Goal: Information Seeking & Learning: Learn about a topic

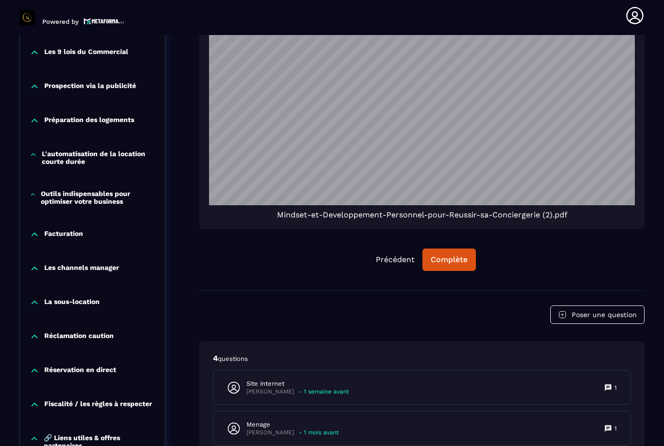
scroll to position [793, 0]
click at [454, 255] on div "Complète" at bounding box center [449, 260] width 37 height 10
click at [449, 255] on div "Continuer" at bounding box center [449, 260] width 38 height 10
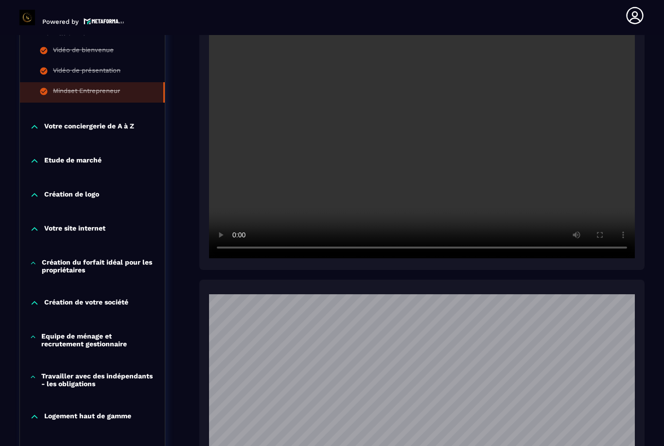
scroll to position [315, 0]
click at [439, 140] on video at bounding box center [422, 116] width 426 height 284
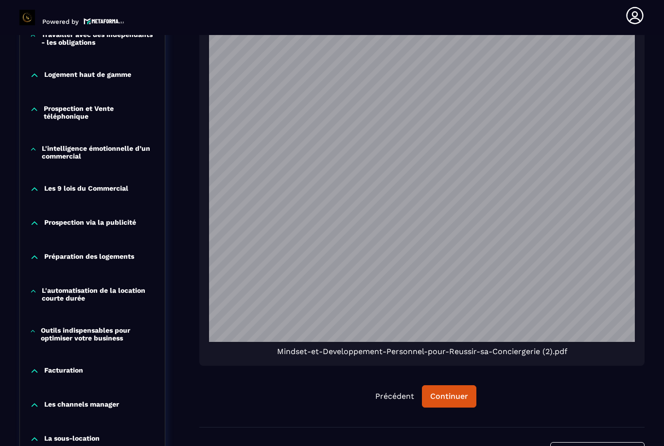
scroll to position [689, 0]
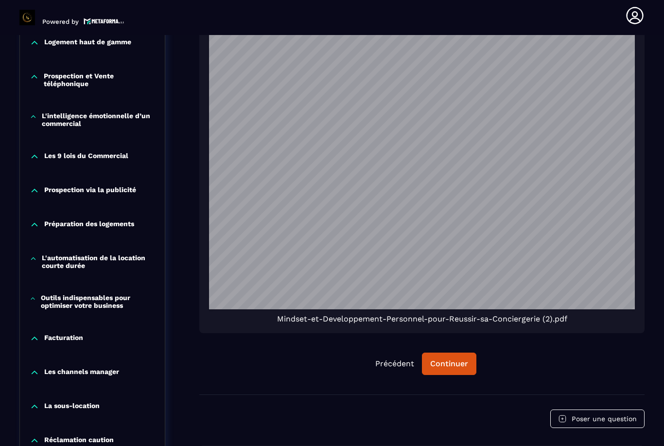
click at [453, 355] on button "Continuer" at bounding box center [449, 363] width 54 height 22
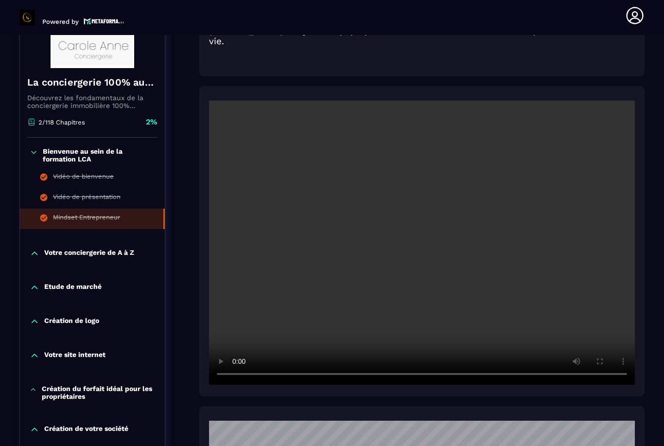
scroll to position [189, 0]
click at [102, 248] on p "Votre conciergerie de A à Z" at bounding box center [89, 253] width 90 height 10
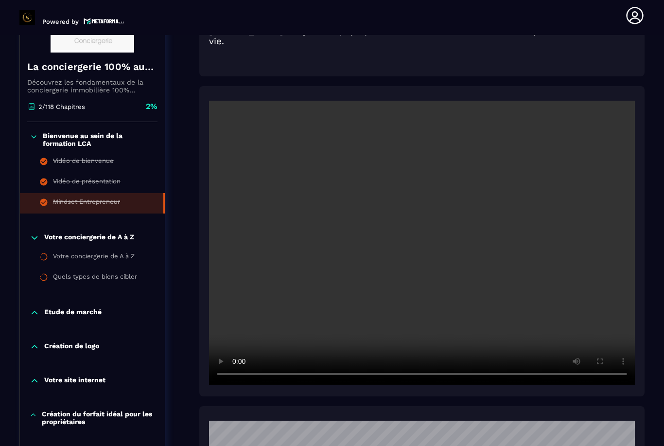
click at [118, 252] on div "Votre conciergerie de A à Z" at bounding box center [94, 257] width 82 height 11
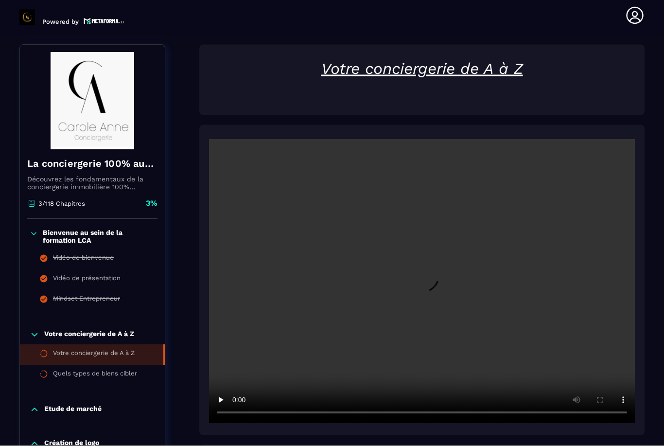
scroll to position [31, 0]
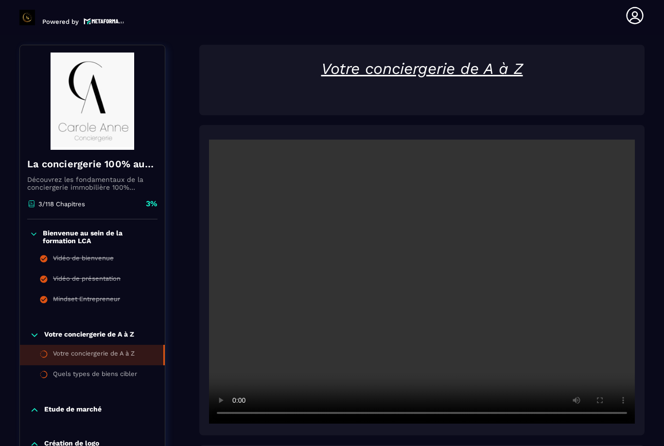
click at [426, 245] on video at bounding box center [422, 282] width 426 height 284
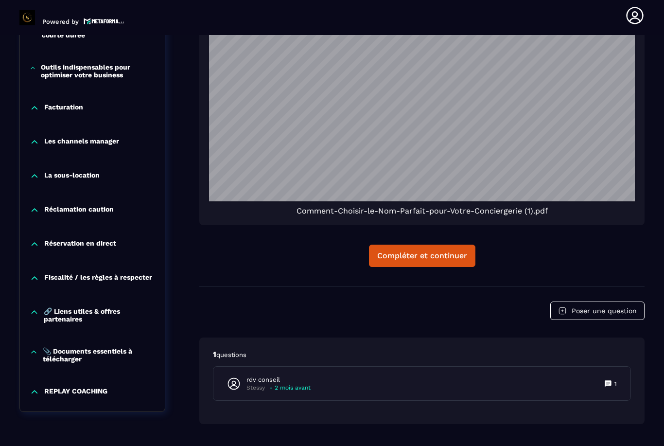
scroll to position [1372, 0]
click at [453, 251] on div "Compléter et continuer" at bounding box center [422, 256] width 90 height 10
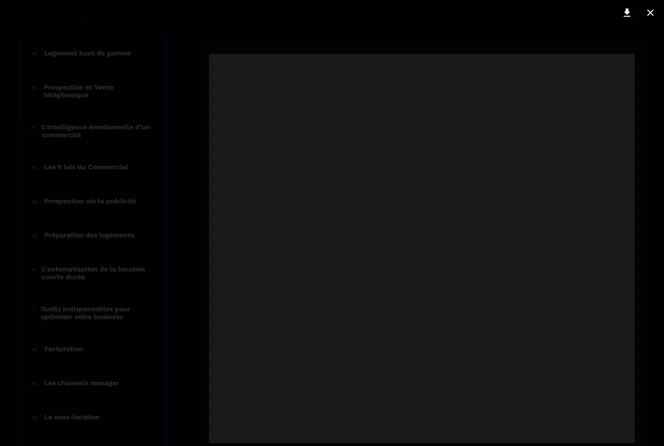
scroll to position [991, 0]
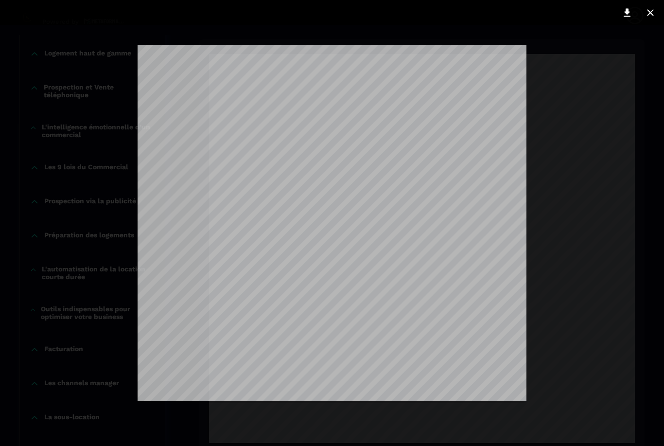
click at [650, 19] on button at bounding box center [650, 13] width 19 height 16
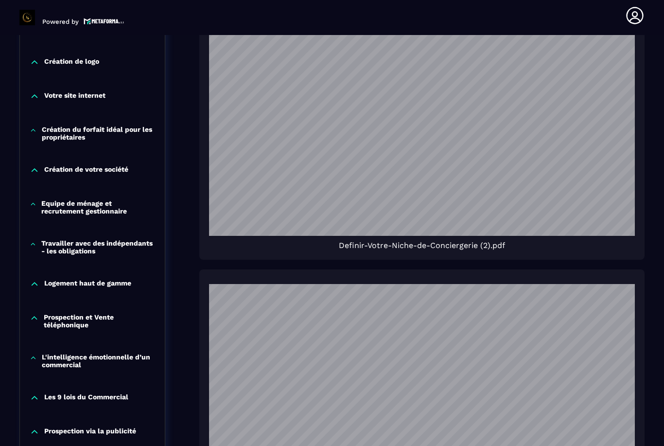
scroll to position [763, 0]
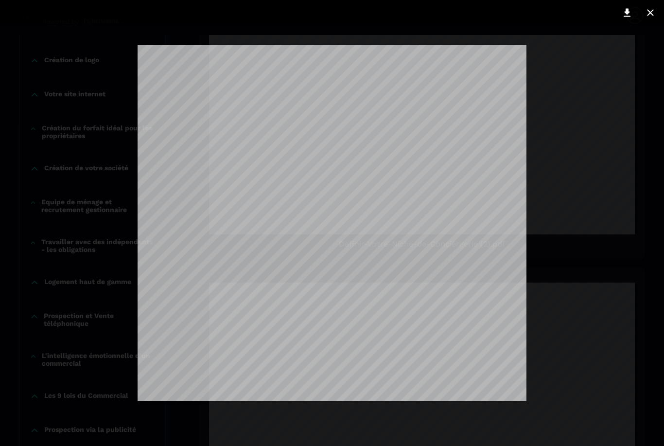
click at [628, 15] on icon at bounding box center [627, 13] width 12 height 12
click at [652, 16] on icon at bounding box center [651, 13] width 12 height 12
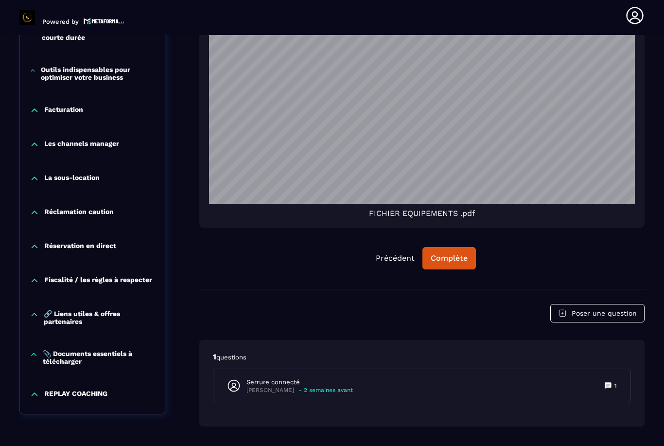
scroll to position [1230, 0]
click at [456, 253] on div "Complète" at bounding box center [449, 258] width 37 height 10
click at [451, 247] on button "Continuer" at bounding box center [449, 258] width 54 height 22
click at [449, 253] on div "Continuer" at bounding box center [449, 258] width 38 height 10
click at [456, 253] on div "Continuer" at bounding box center [449, 258] width 38 height 10
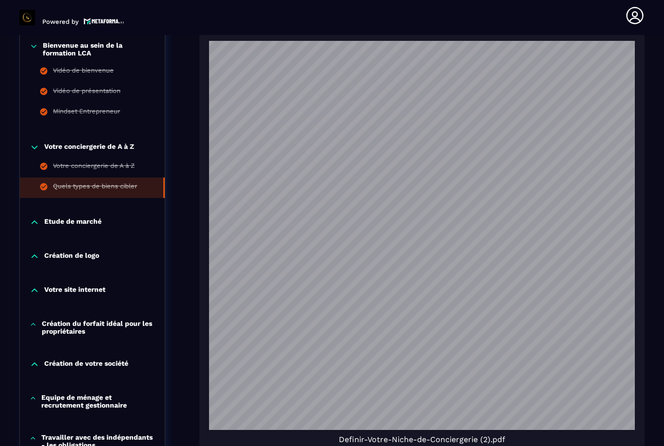
scroll to position [553, 0]
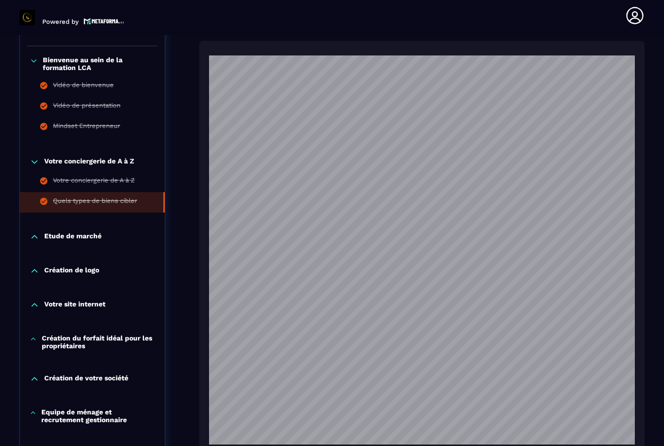
click at [85, 232] on p "Etude de marché" at bounding box center [72, 237] width 57 height 10
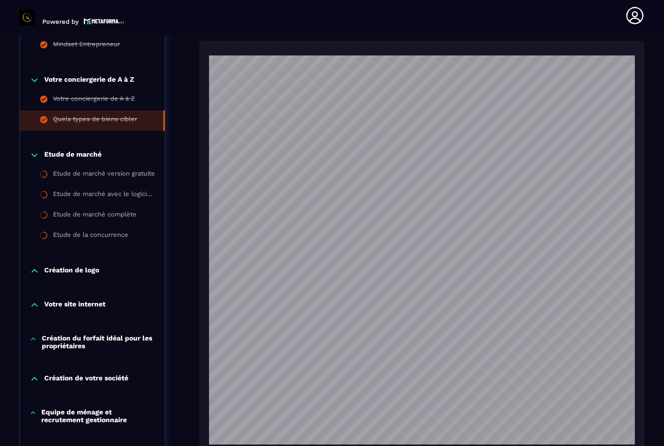
click at [78, 150] on p "Etude de marché" at bounding box center [72, 155] width 57 height 10
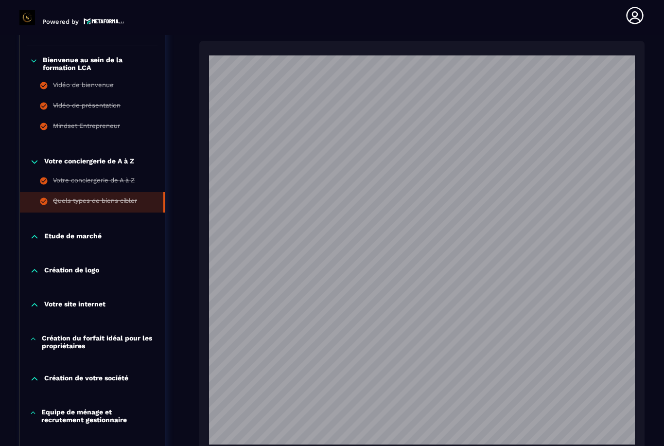
click at [80, 232] on p "Etude de marché" at bounding box center [72, 237] width 57 height 10
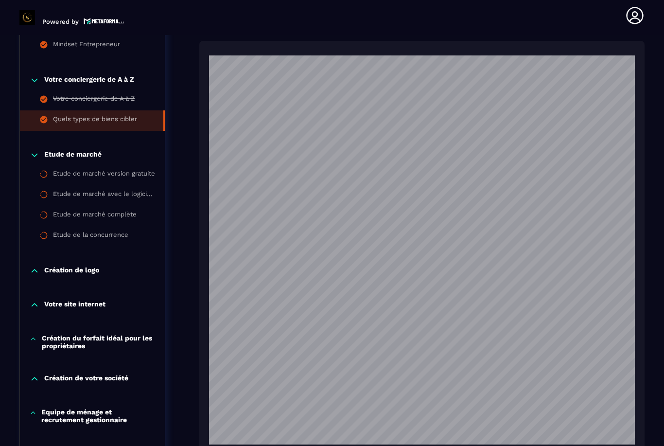
click at [84, 266] on p "Création de logo" at bounding box center [71, 271] width 55 height 10
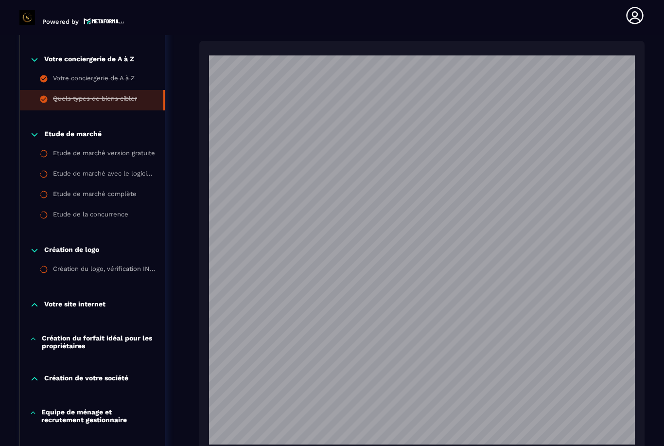
click at [104, 300] on p "Votre site internet" at bounding box center [74, 305] width 61 height 10
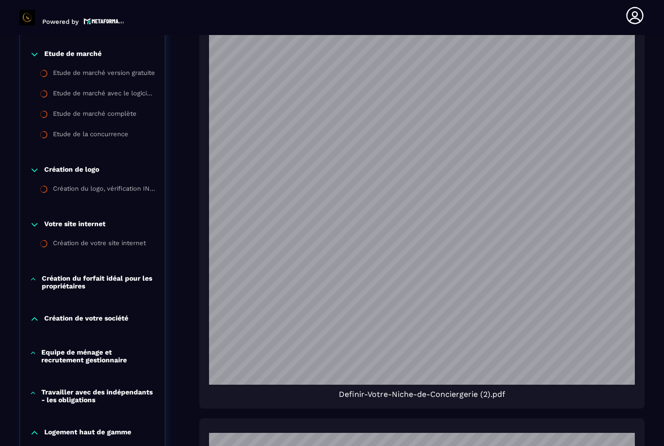
scroll to position [615, 0]
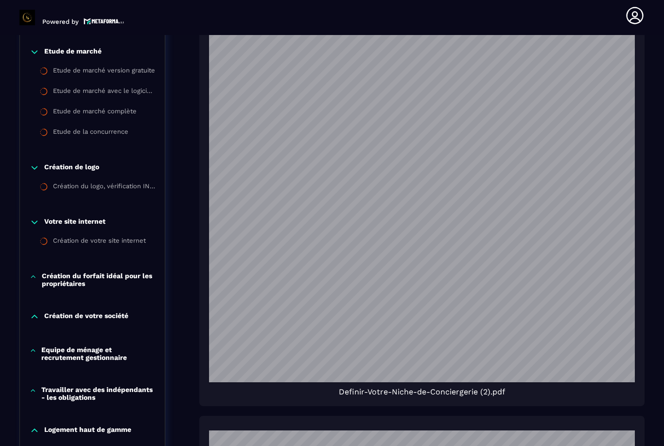
click at [139, 272] on p "Création du forfait idéal pour les propriétaires" at bounding box center [98, 280] width 113 height 16
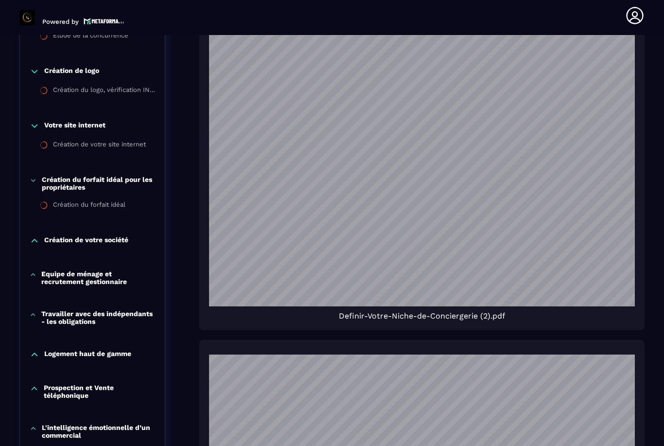
scroll to position [691, 0]
click at [108, 235] on p "Création de votre société" at bounding box center [86, 240] width 84 height 10
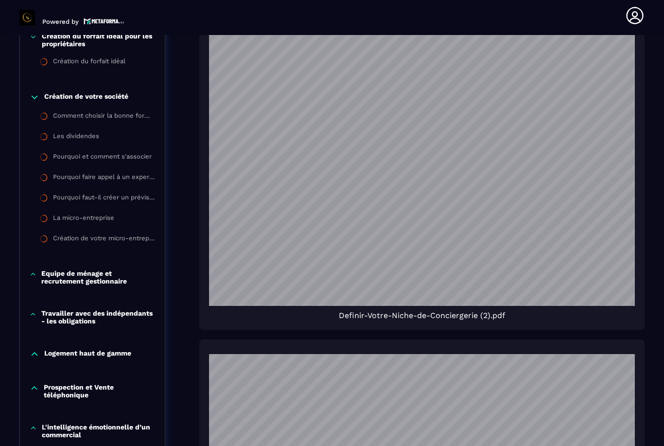
click at [114, 269] on p "Equipe de ménage et recrutement gestionnaire" at bounding box center [98, 277] width 114 height 16
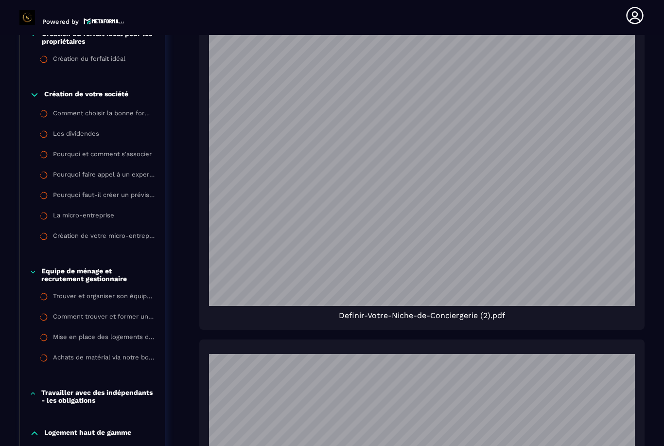
click at [118, 292] on div "Trouver et organiser son équipe de ménage" at bounding box center [104, 297] width 102 height 11
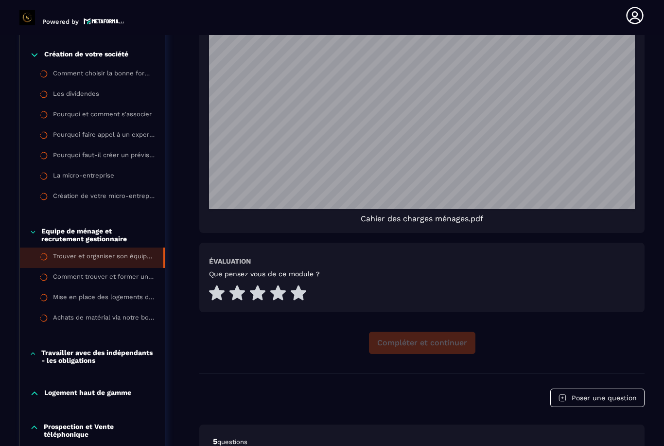
scroll to position [731, 0]
click at [117, 273] on div "Comment trouver et former un gestionnaire pour vos logements" at bounding box center [104, 278] width 102 height 11
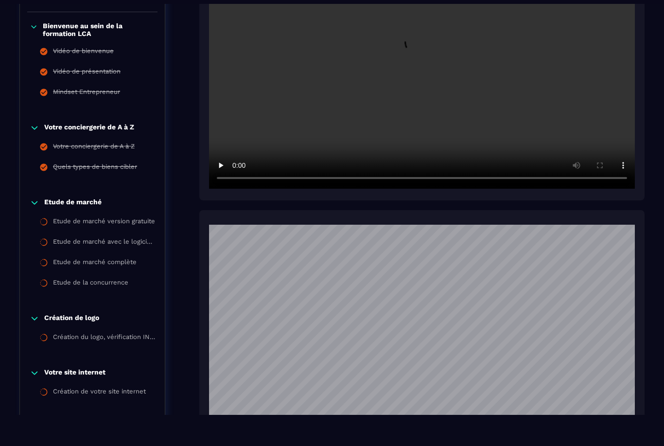
scroll to position [101, 0]
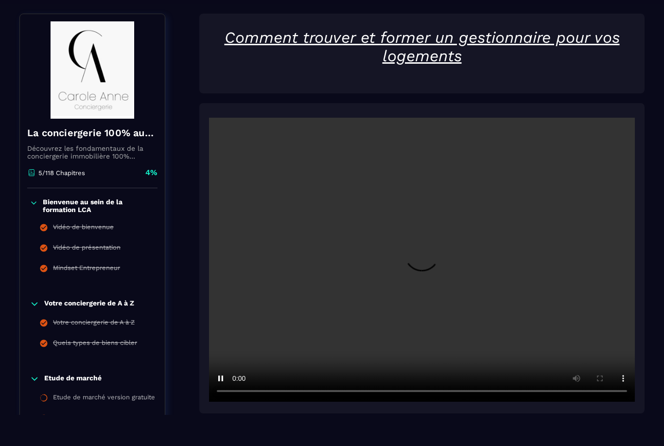
click at [418, 263] on video at bounding box center [422, 260] width 426 height 284
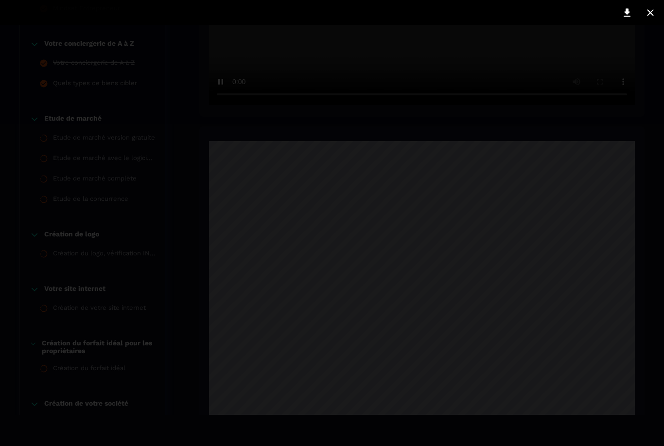
scroll to position [398, 0]
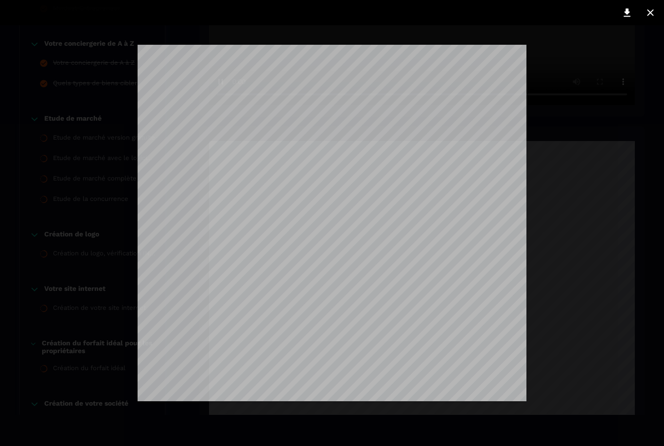
click at [581, 271] on div at bounding box center [332, 223] width 664 height 446
click at [573, 339] on div at bounding box center [332, 223] width 664 height 446
click at [651, 15] on icon at bounding box center [651, 13] width 12 height 12
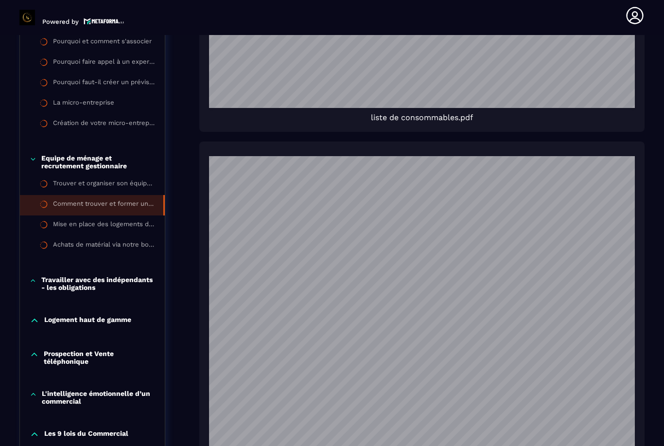
scroll to position [851, 0]
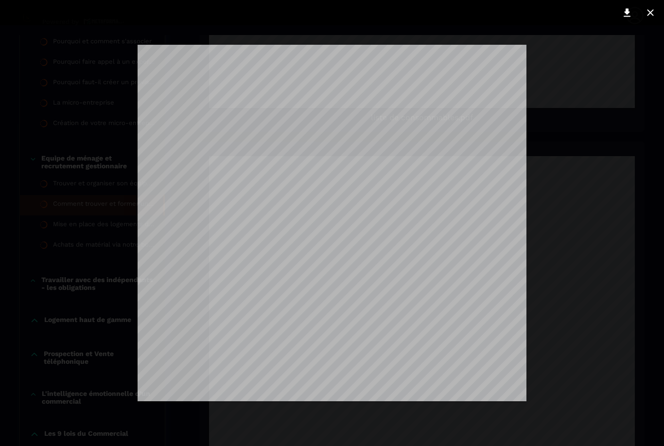
click at [563, 286] on div at bounding box center [332, 223] width 664 height 446
click at [647, 11] on icon at bounding box center [651, 13] width 12 height 12
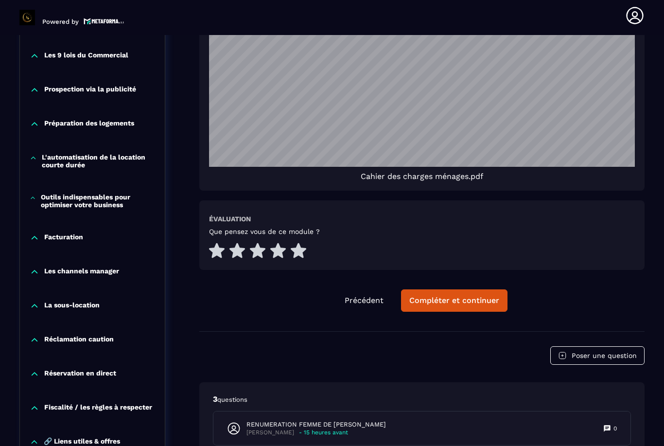
scroll to position [1230, 0]
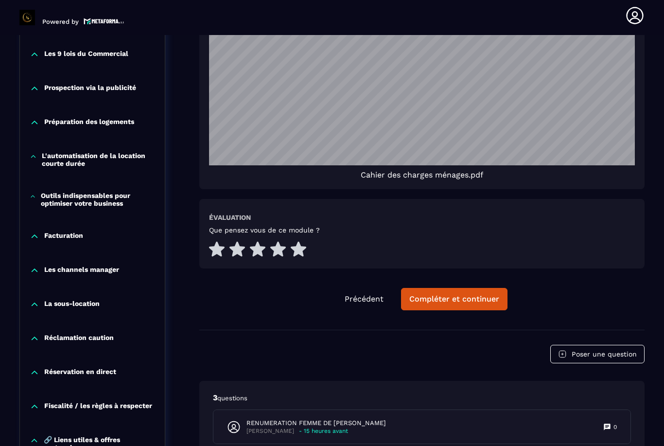
click at [65, 436] on p "🔗 Liens utiles & offres partenaires" at bounding box center [99, 444] width 111 height 16
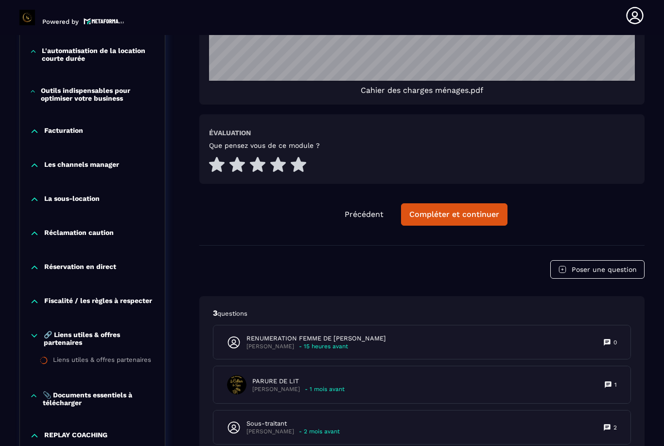
scroll to position [1315, 0]
click at [48, 391] on p "📎 Documents essentiels à télécharger" at bounding box center [99, 399] width 112 height 16
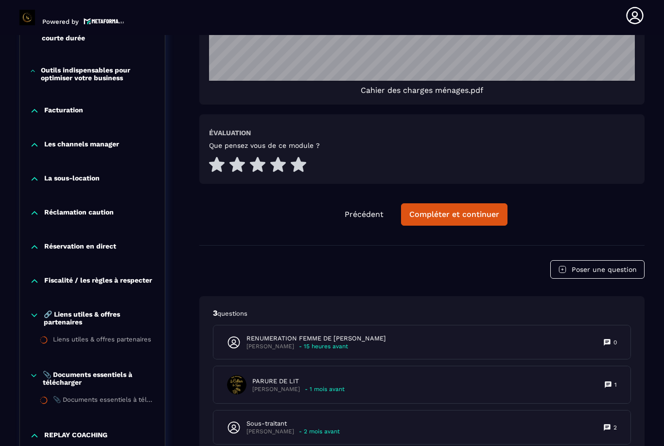
click at [72, 396] on div "📎 Documents essentiels à télécharger" at bounding box center [104, 401] width 102 height 11
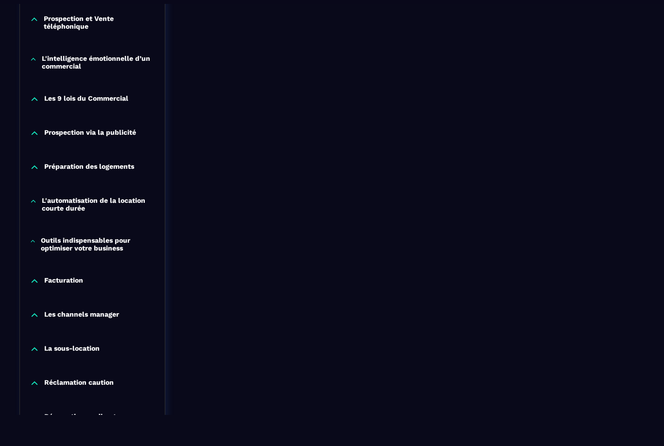
scroll to position [1108, 0]
click at [36, 246] on icon at bounding box center [33, 241] width 6 height 10
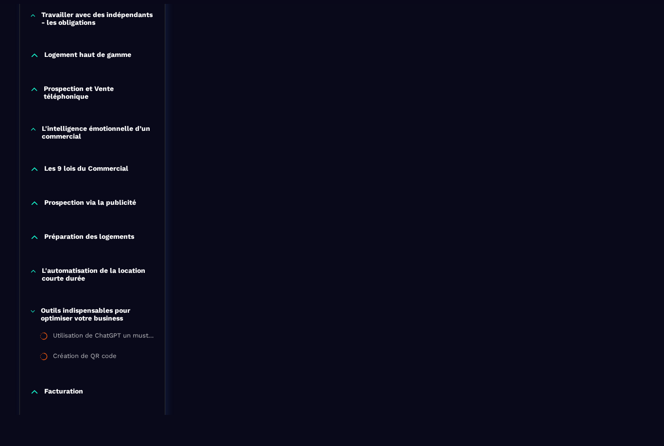
scroll to position [1034, 0]
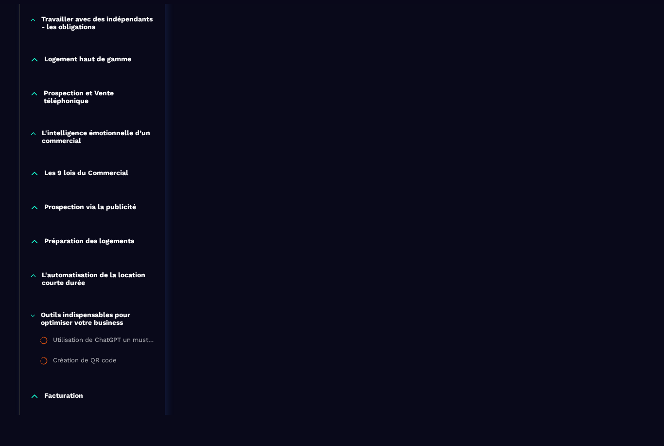
click at [47, 286] on p "L'automatisation de la location courte durée" at bounding box center [98, 279] width 113 height 16
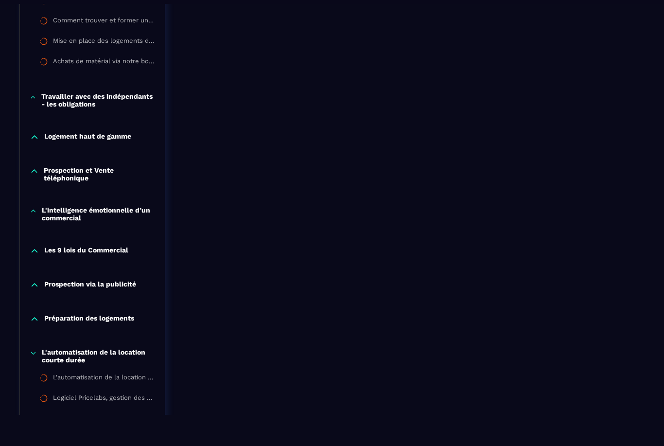
scroll to position [956, 0]
click at [51, 324] on p "Préparation des logements" at bounding box center [89, 320] width 90 height 10
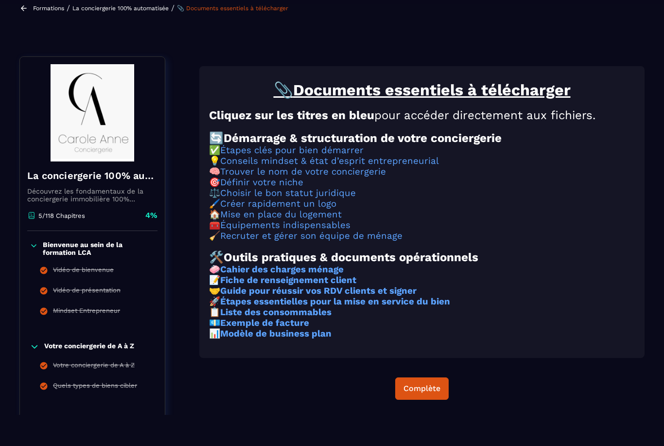
scroll to position [49, 0]
click at [282, 285] on strong "Fiche de renseignement client" at bounding box center [288, 280] width 136 height 11
click at [381, 296] on strong "Guide pour réussir vos RDV clients et signer" at bounding box center [318, 290] width 196 height 11
click at [400, 307] on strong "Étapes essentielles pour la mise en service du bien" at bounding box center [335, 301] width 230 height 11
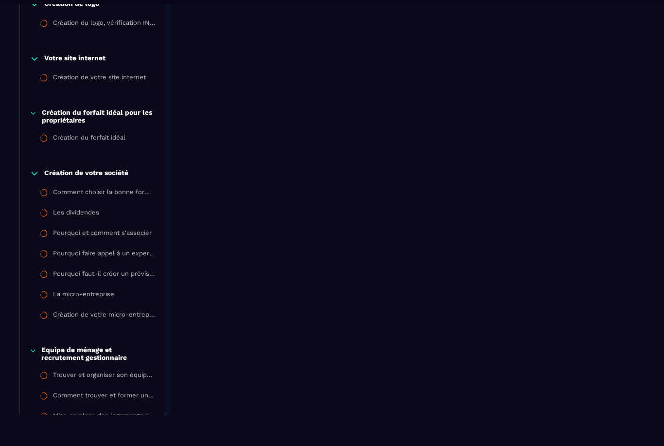
scroll to position [581, 0]
click at [75, 199] on div "Comment choisir la bonne forme juridique ?" at bounding box center [104, 193] width 102 height 11
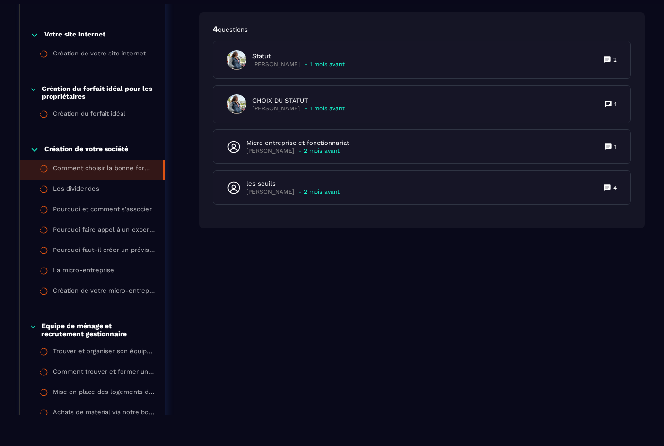
scroll to position [605, 0]
click at [310, 103] on p "CHOIX DU STATUT" at bounding box center [298, 100] width 92 height 9
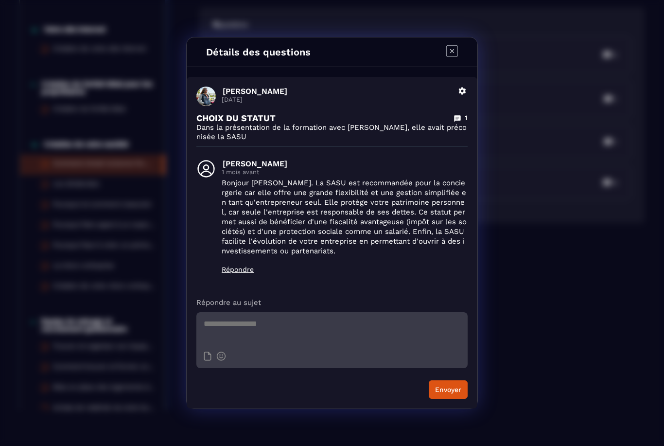
scroll to position [35, 0]
click at [536, 348] on div "Détails des questions [PERSON_NAME] [DATE] Supprimer CHOIX DU STATUT 1 Dans la …" at bounding box center [332, 223] width 664 height 446
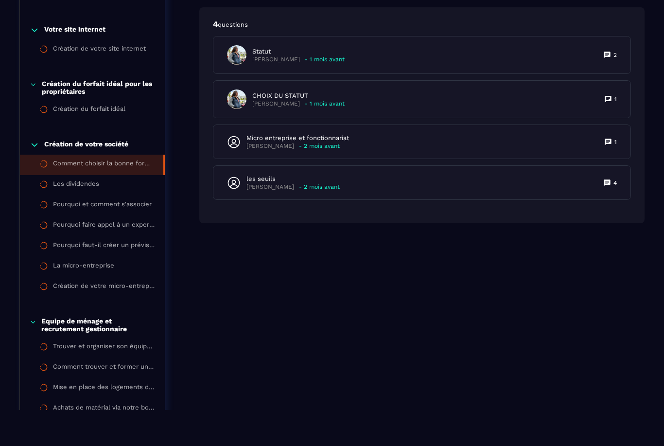
click at [56, 190] on div "Les dividendes" at bounding box center [76, 185] width 46 height 11
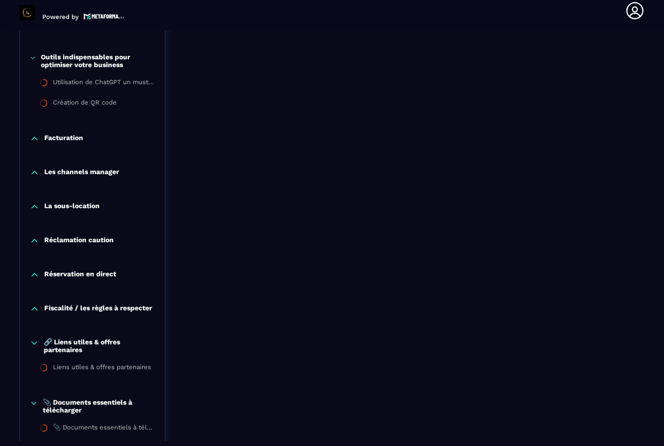
scroll to position [1440, 0]
click at [31, 134] on icon at bounding box center [35, 139] width 10 height 10
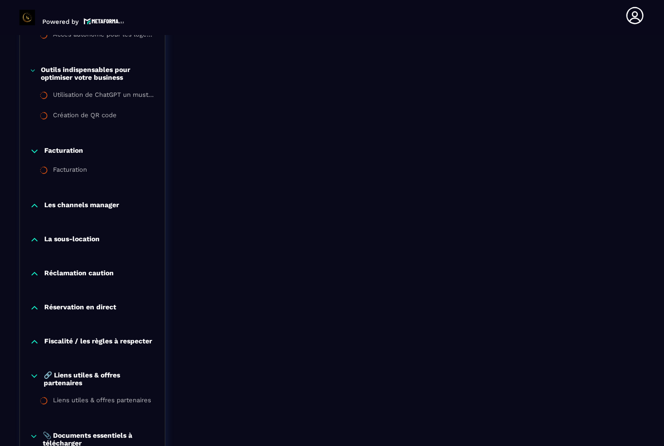
scroll to position [1432, 0]
click at [40, 210] on div "Les channels manager" at bounding box center [92, 206] width 145 height 10
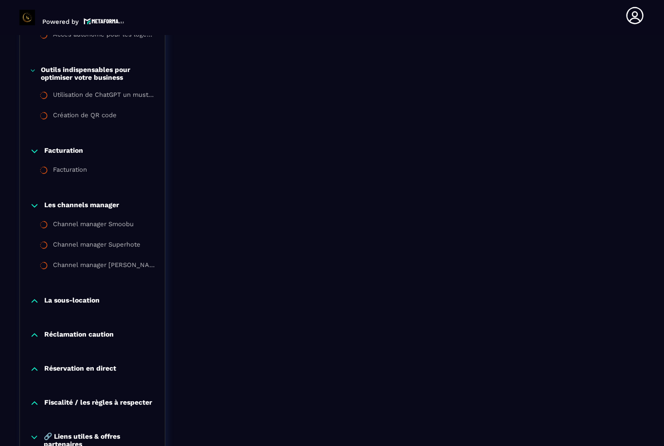
click at [80, 251] on div "Channel manager Superhote" at bounding box center [97, 246] width 88 height 11
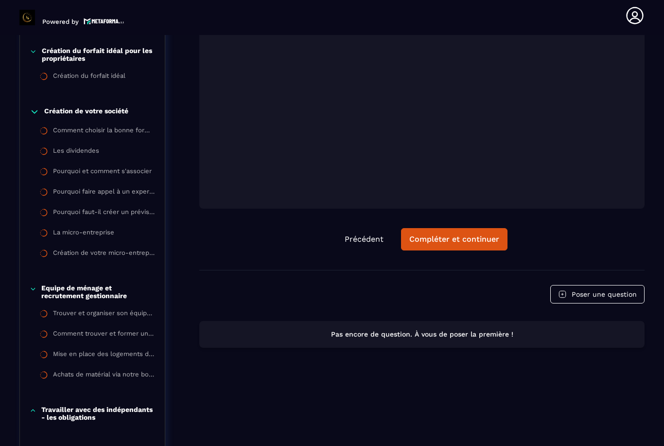
scroll to position [676, 0]
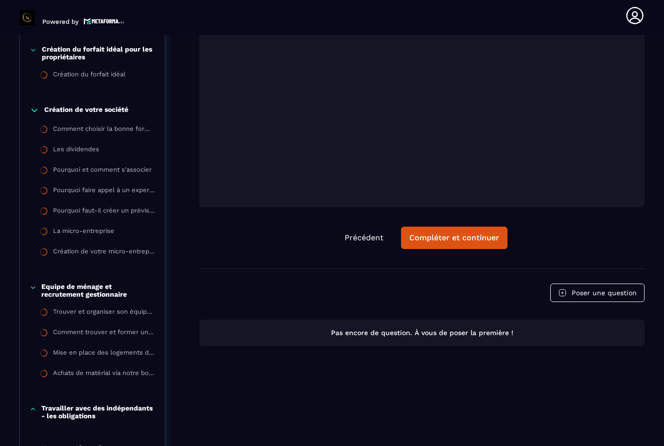
click at [71, 380] on div "Achats de matérial via notre boutique PrestaHome" at bounding box center [104, 374] width 102 height 11
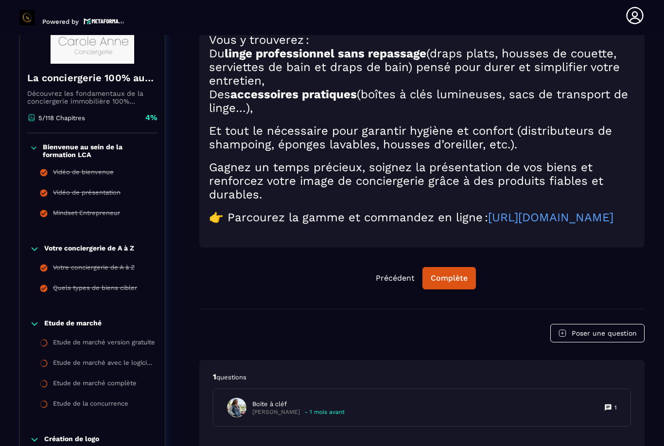
scroll to position [101, 0]
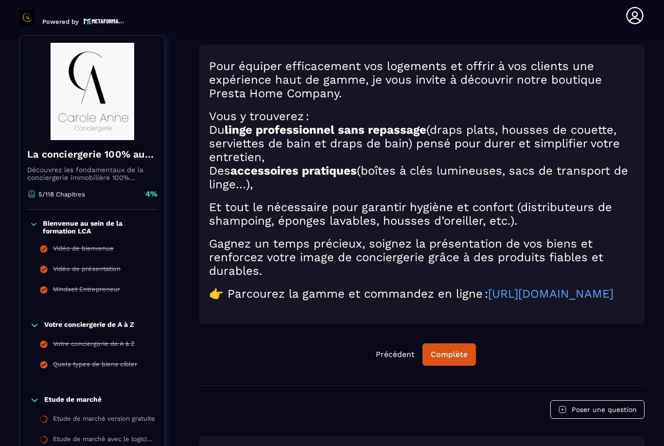
click at [488, 300] on link "[URL][DOMAIN_NAME]" at bounding box center [550, 294] width 125 height 14
click at [455, 359] on div "Complète" at bounding box center [449, 355] width 37 height 10
click at [449, 359] on div "Continuer" at bounding box center [449, 355] width 38 height 10
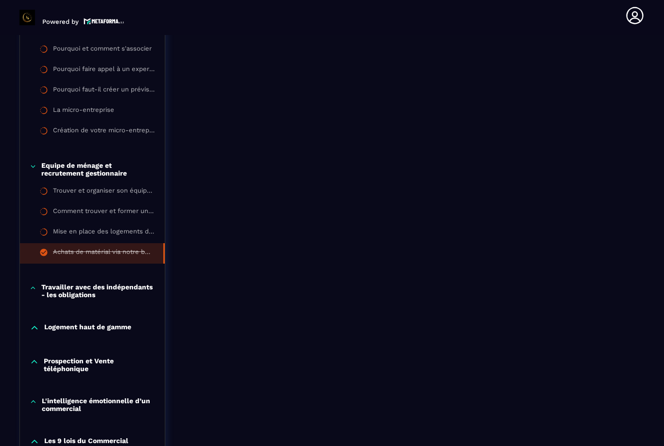
scroll to position [797, 0]
click at [121, 298] on p "Travailler avec des indépendants - les obligations" at bounding box center [98, 291] width 114 height 16
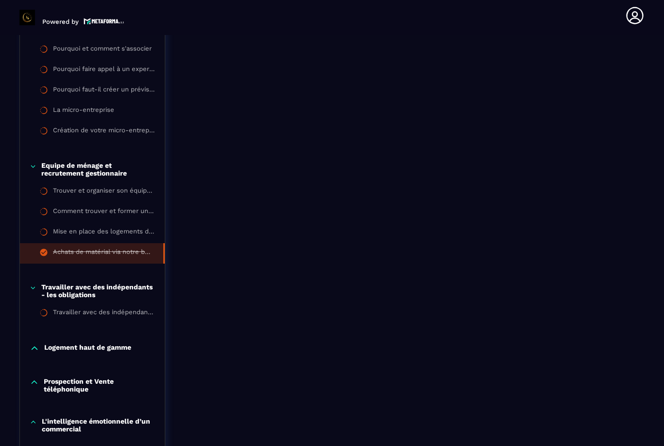
click at [137, 319] on div "Travailler avec des indépendants - les obligations" at bounding box center [104, 313] width 102 height 11
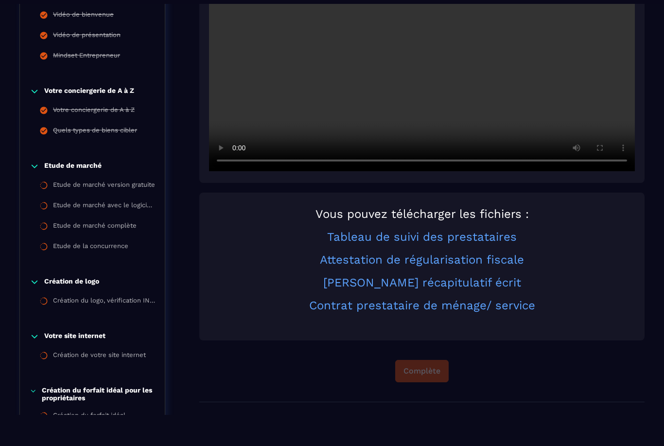
scroll to position [304, 0]
click at [506, 312] on link "Contrat prestataire de ménage/ service" at bounding box center [422, 305] width 226 height 14
click at [346, 244] on link "Tableau de suivi des prestataires" at bounding box center [422, 237] width 190 height 14
click at [412, 289] on link "[PERSON_NAME] récapitulatif écrit" at bounding box center [422, 283] width 198 height 14
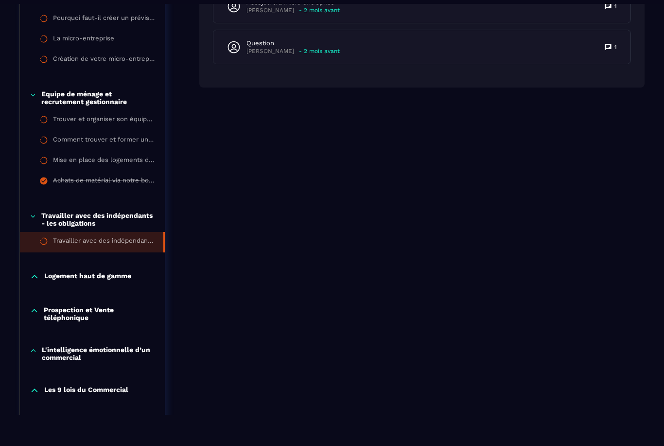
scroll to position [838, 0]
click at [127, 125] on div "Trouver et organiser son équipe de ménage" at bounding box center [104, 120] width 102 height 11
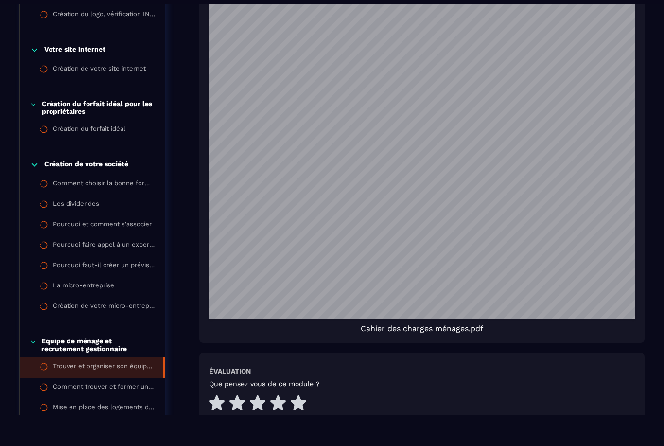
scroll to position [591, 0]
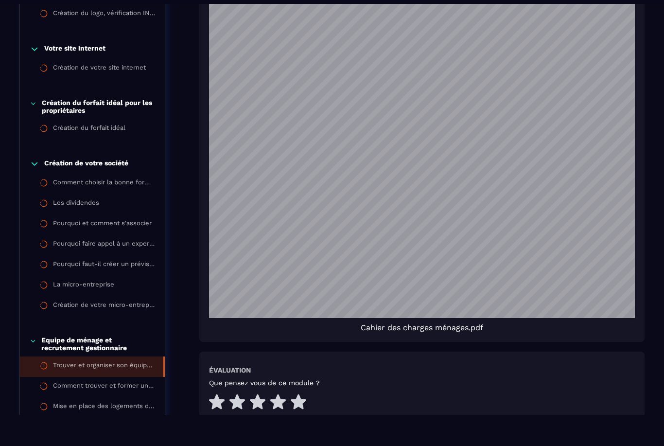
click at [117, 392] on div "Comment trouver et former un gestionnaire pour vos logements" at bounding box center [104, 387] width 102 height 11
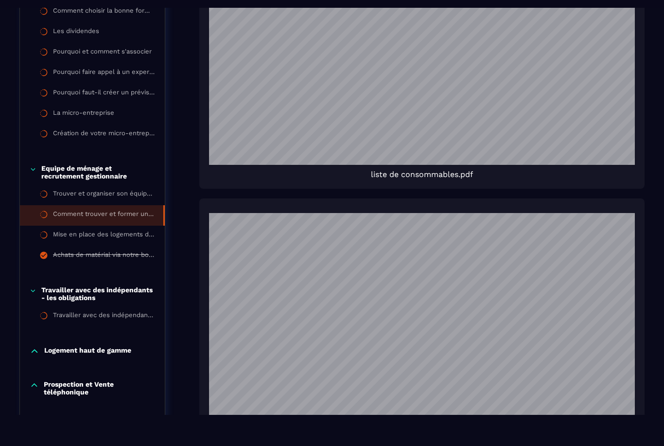
scroll to position [766, 0]
click at [123, 239] on div "Mise en place des logements dans votre conciergerie" at bounding box center [104, 236] width 102 height 11
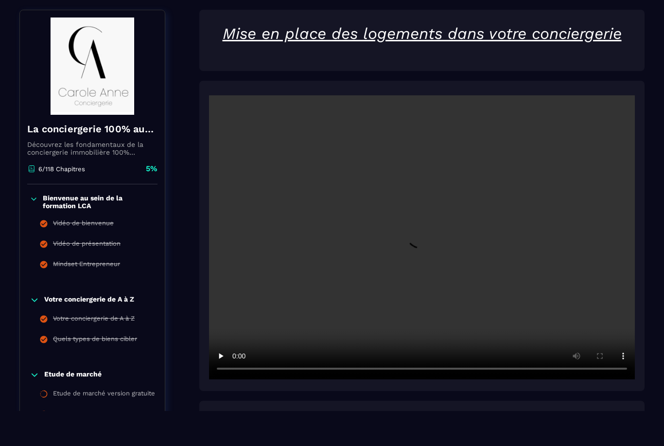
scroll to position [35, 0]
click at [420, 240] on video at bounding box center [422, 237] width 426 height 284
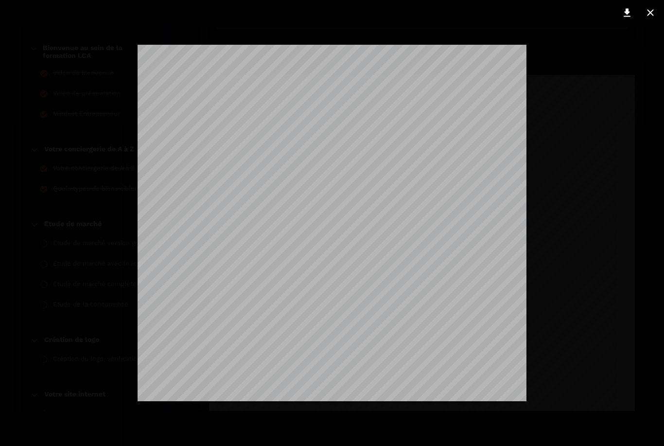
scroll to position [742, 0]
click at [570, 285] on div at bounding box center [332, 223] width 664 height 446
click at [645, 20] on button at bounding box center [650, 13] width 19 height 16
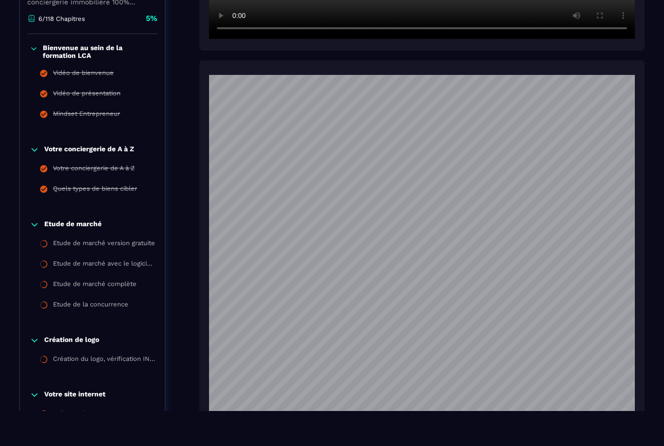
scroll to position [65, 0]
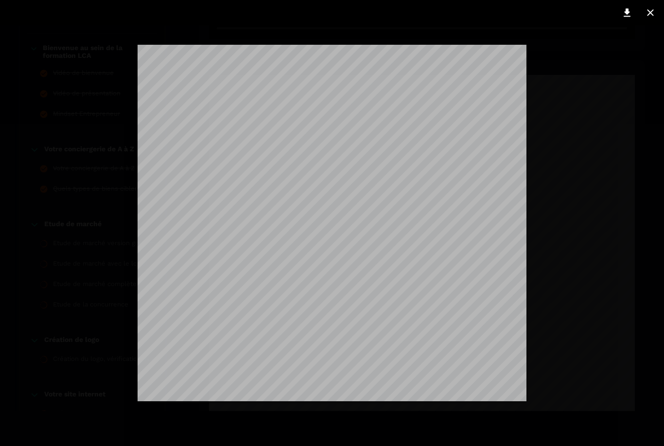
click at [626, 13] on icon at bounding box center [627, 13] width 7 height 8
click at [645, 17] on icon at bounding box center [651, 13] width 12 height 12
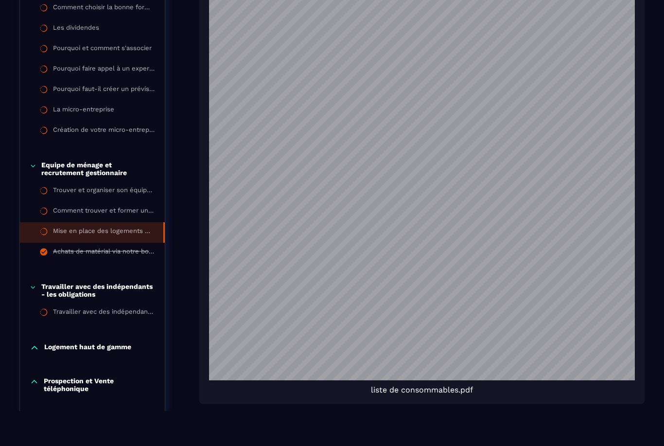
scroll to position [662, 0]
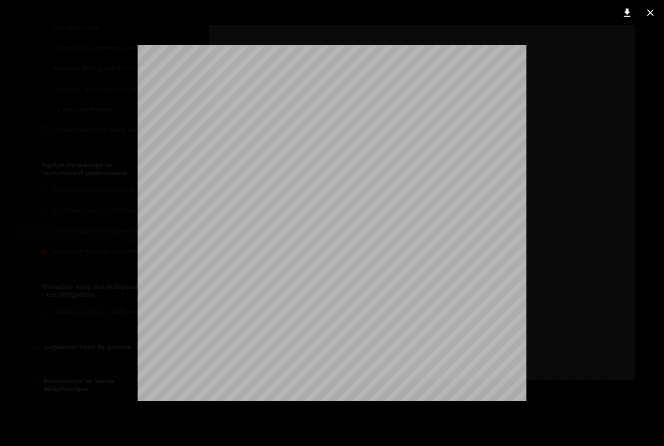
click at [626, 15] on icon at bounding box center [627, 13] width 12 height 12
click at [651, 19] on button at bounding box center [650, 13] width 19 height 16
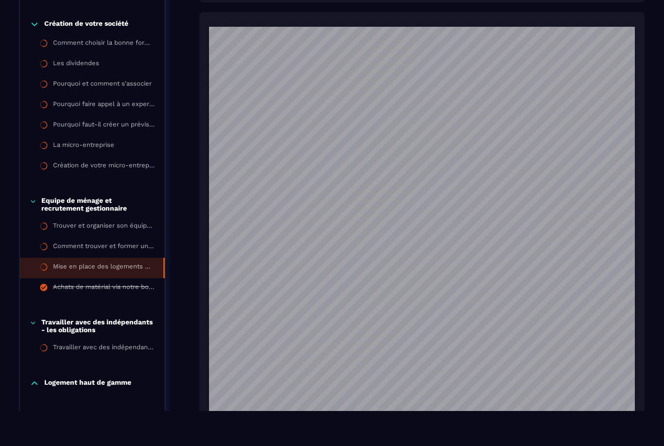
scroll to position [960, 0]
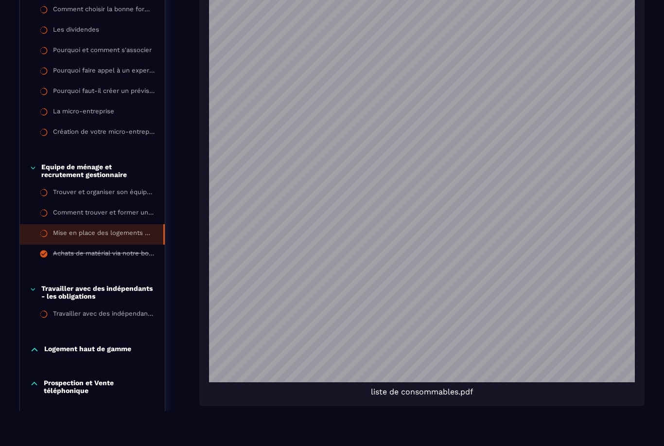
click at [123, 209] on div "Comment trouver et former un gestionnaire pour vos logements" at bounding box center [104, 214] width 102 height 11
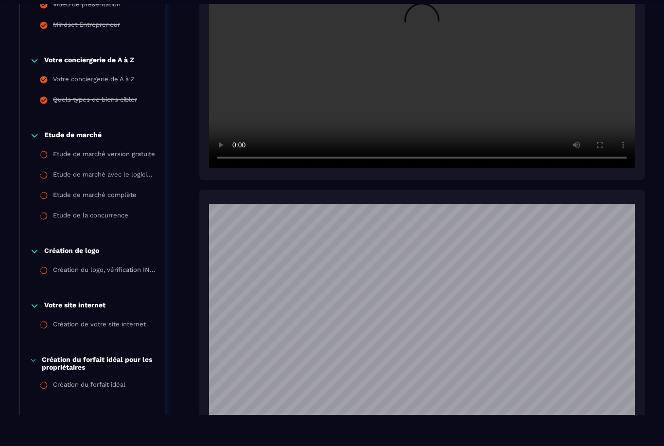
scroll to position [101, 0]
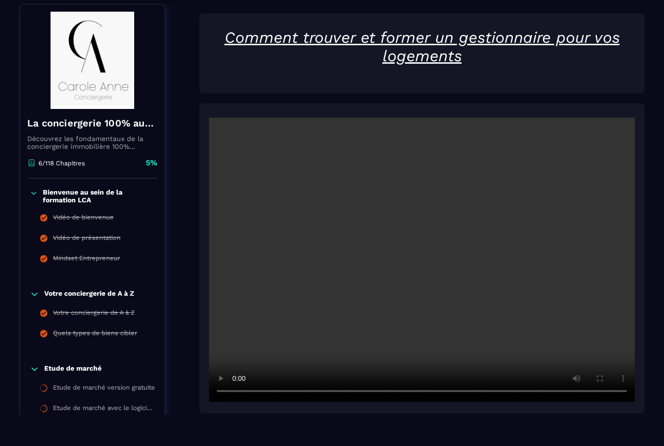
click at [422, 264] on video at bounding box center [422, 260] width 426 height 284
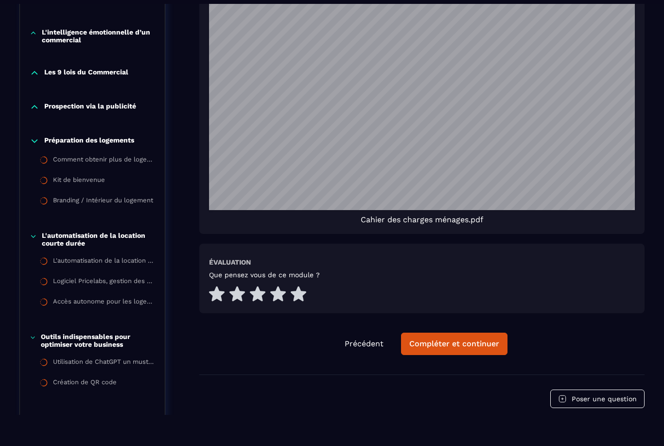
scroll to position [1155, 0]
click at [474, 349] on div "Compléter et continuer" at bounding box center [454, 344] width 90 height 10
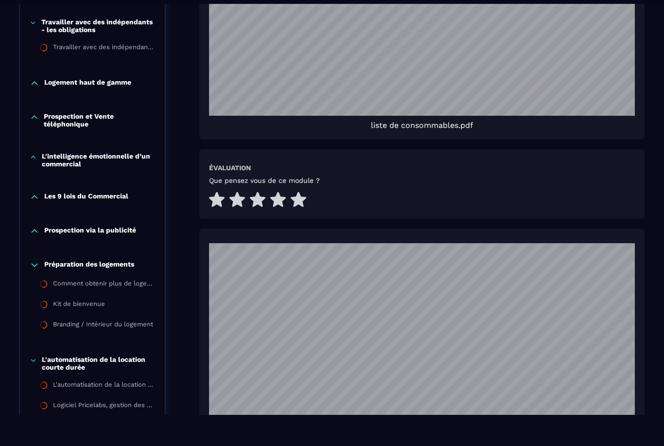
scroll to position [1230, 0]
click at [115, 192] on p "Les 9 lois du Commercial" at bounding box center [86, 197] width 84 height 10
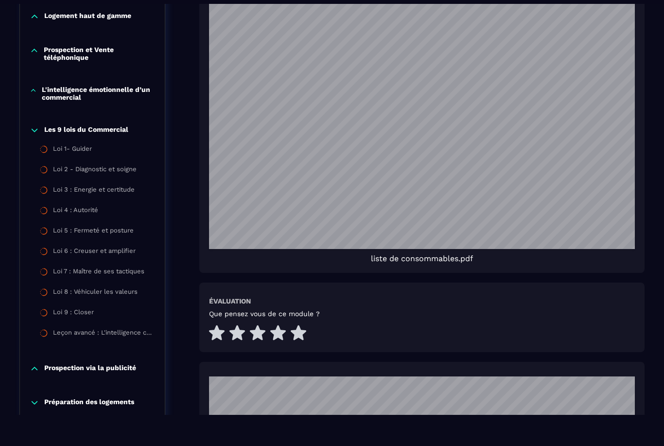
scroll to position [1097, 0]
click at [140, 99] on p "L'intelligence émotionnelle d’un commercial" at bounding box center [98, 94] width 113 height 16
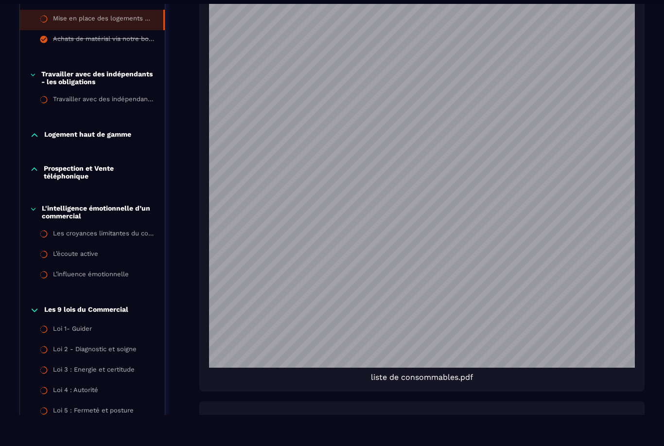
scroll to position [979, 0]
click at [128, 179] on p "Prospection et Vente téléphonique" at bounding box center [99, 172] width 111 height 16
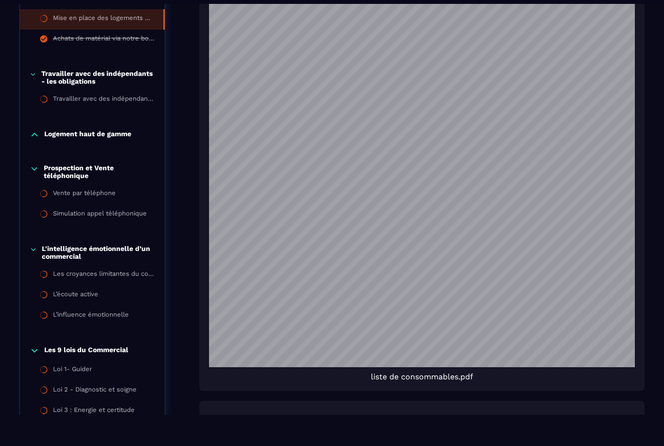
click at [135, 140] on div "Logement haut de gamme" at bounding box center [92, 135] width 145 height 10
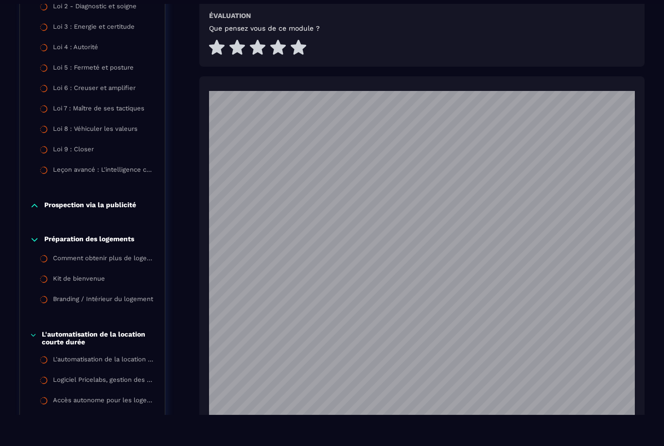
scroll to position [1383, 0]
click at [132, 210] on p "Prospection via la publicité" at bounding box center [90, 206] width 92 height 10
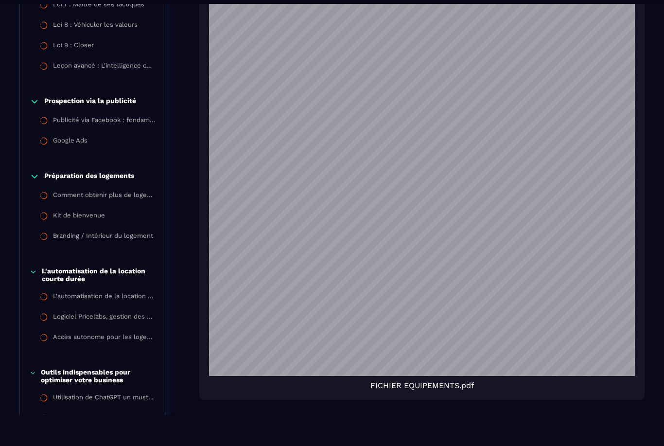
scroll to position [1487, 0]
click at [96, 222] on div "Kit de bienvenue" at bounding box center [79, 216] width 52 height 11
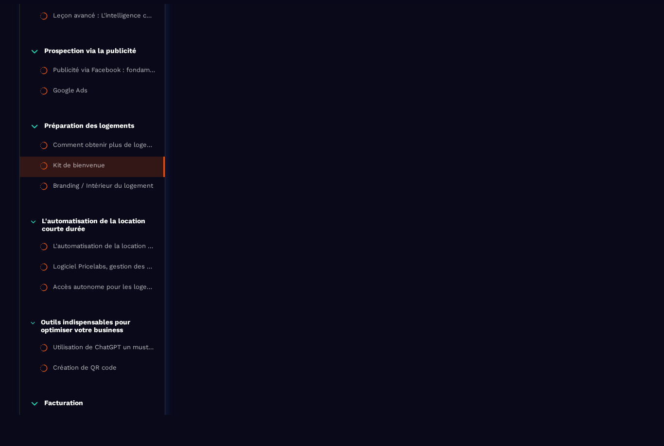
scroll to position [1537, 0]
click at [126, 273] on div "Logiciel Pricelabs, gestion des prix" at bounding box center [104, 268] width 102 height 11
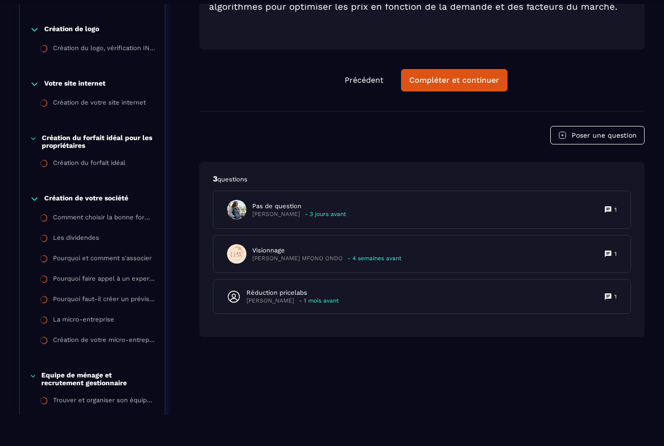
scroll to position [556, 0]
click at [606, 209] on icon at bounding box center [608, 210] width 8 height 8
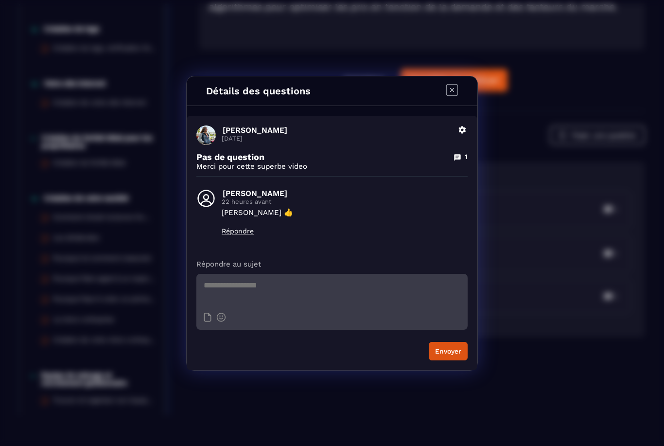
click at [588, 381] on div "Détails des questions [PERSON_NAME] [DATE] Supprimer Pas de question 1 Merci po…" at bounding box center [332, 223] width 664 height 446
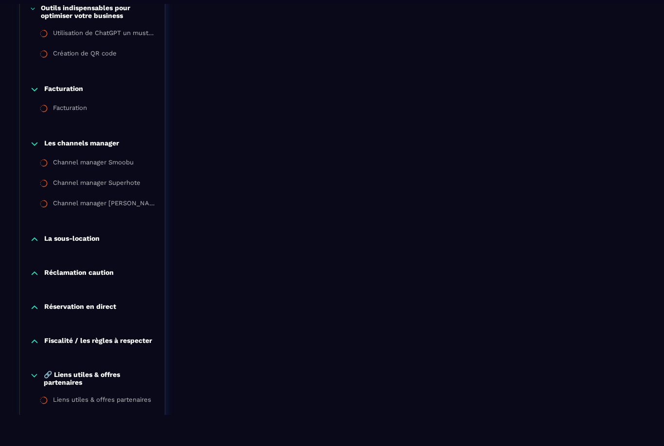
scroll to position [1851, 0]
click at [112, 278] on p "Réclamation caution" at bounding box center [79, 273] width 70 height 10
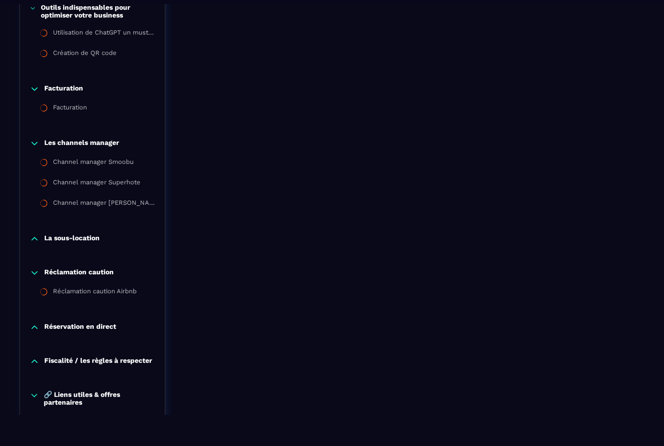
click at [111, 332] on p "Réservation en direct" at bounding box center [80, 327] width 72 height 10
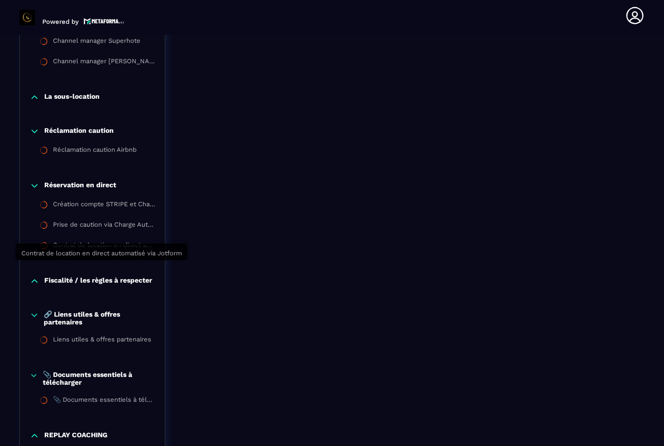
scroll to position [2025, 0]
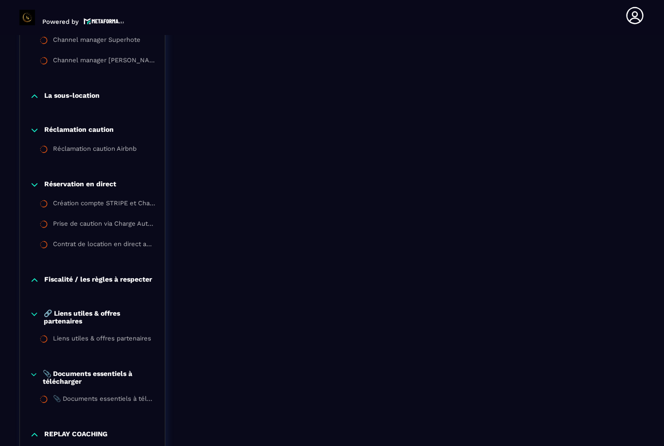
click at [143, 275] on p "Fiscalité / les règles à respecter" at bounding box center [98, 280] width 108 height 10
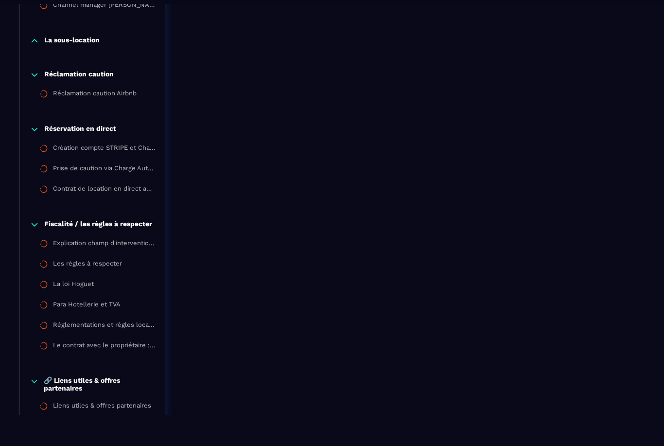
scroll to position [2048, 0]
click at [136, 353] on div "Le contrat avec le propriétaire : indispensable pour se protéger" at bounding box center [104, 347] width 102 height 11
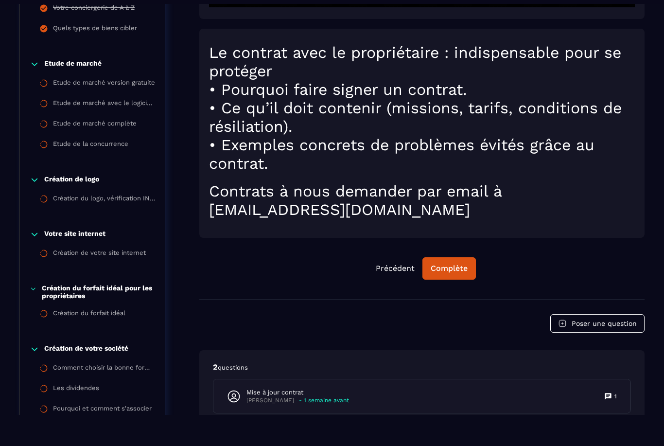
scroll to position [406, 0]
click at [455, 273] on div "Complète" at bounding box center [449, 268] width 37 height 10
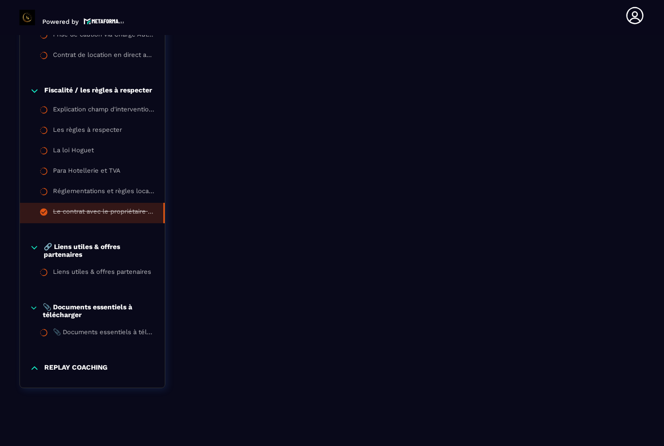
scroll to position [2213, 0]
click at [86, 365] on p "REPLAY COACHING" at bounding box center [75, 369] width 63 height 10
click at [143, 268] on div "Liens utiles & offres partenaires" at bounding box center [102, 273] width 98 height 11
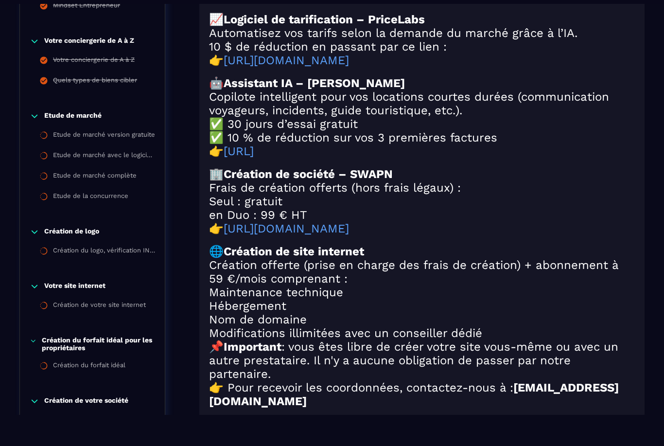
scroll to position [354, 0]
click at [349, 235] on link "[URL][DOMAIN_NAME]" at bounding box center [286, 229] width 125 height 14
click at [83, 135] on div "Etude de marché version gratuite" at bounding box center [104, 136] width 102 height 11
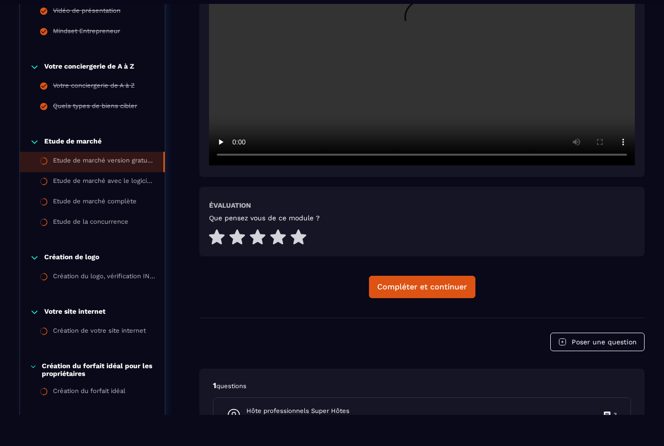
scroll to position [328, 0]
click at [71, 182] on div "Etude de marché avec le logiciel Airdna version payante" at bounding box center [104, 182] width 102 height 11
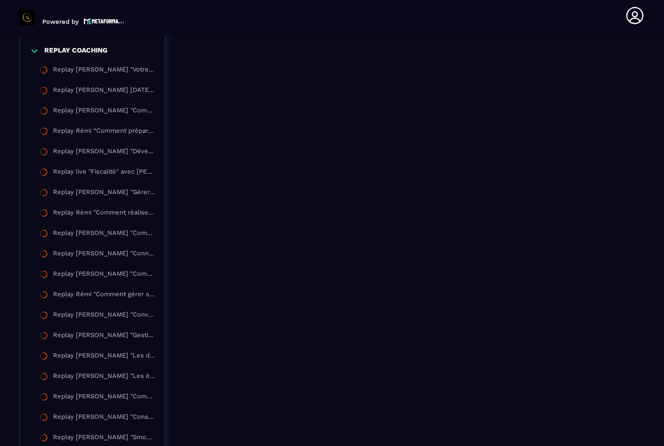
scroll to position [2532, 0]
click at [73, 60] on li "Replay [PERSON_NAME] "Votre envie de réussir doit être plus forte que vos peurs…" at bounding box center [92, 70] width 145 height 20
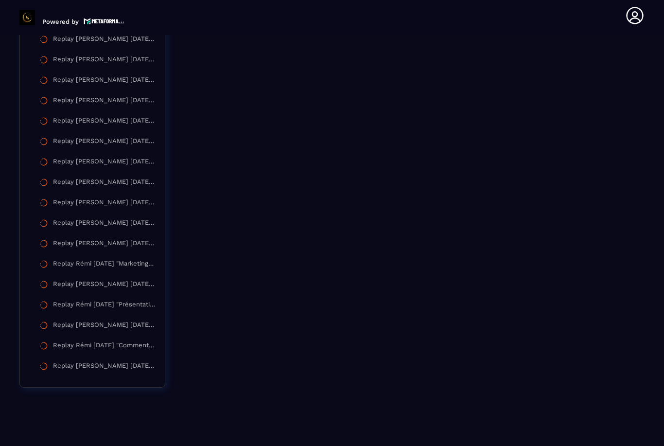
scroll to position [3173, 0]
click at [113, 363] on div "Replay [PERSON_NAME] [DATE] "Optimisation et préparation de la rentrée post-sai…" at bounding box center [104, 368] width 102 height 11
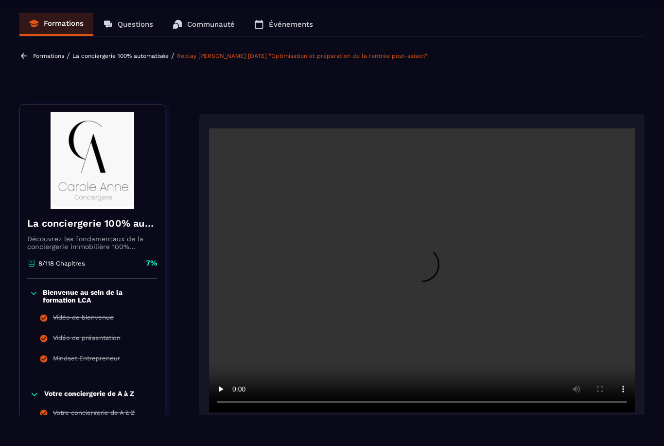
scroll to position [1977, 0]
